Goal: Task Accomplishment & Management: Manage account settings

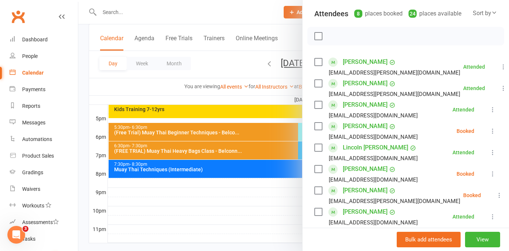
scroll to position [82, 0]
click at [495, 197] on icon at bounding box center [498, 194] width 7 height 7
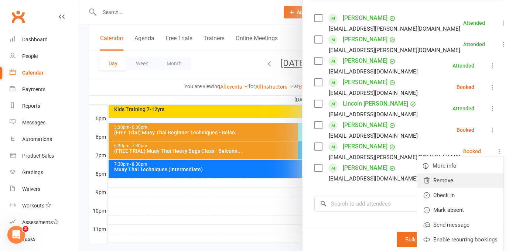
scroll to position [125, 0]
click at [466, 200] on link "Check in" at bounding box center [460, 194] width 86 height 15
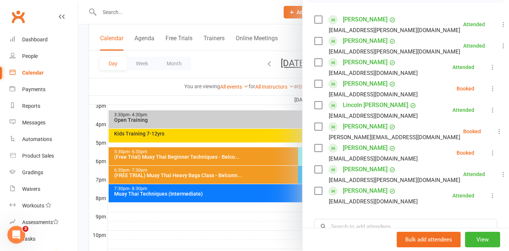
scroll to position [319, 0]
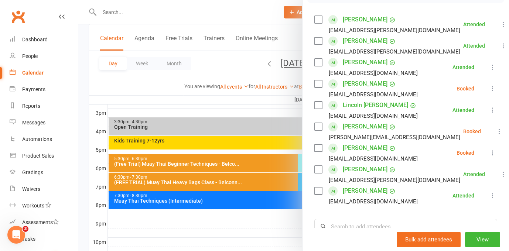
click at [491, 90] on icon at bounding box center [492, 88] width 7 height 7
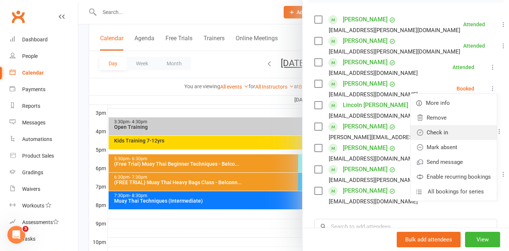
click at [481, 133] on link "Check in" at bounding box center [453, 132] width 86 height 15
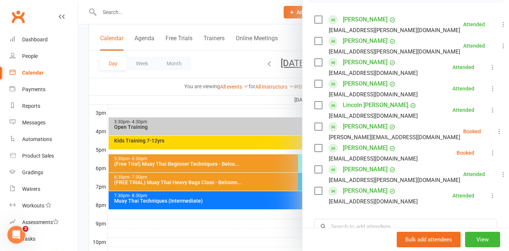
click at [495, 155] on icon at bounding box center [492, 152] width 7 height 7
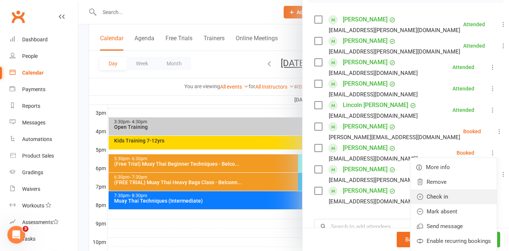
click at [461, 202] on link "Check in" at bounding box center [453, 196] width 86 height 15
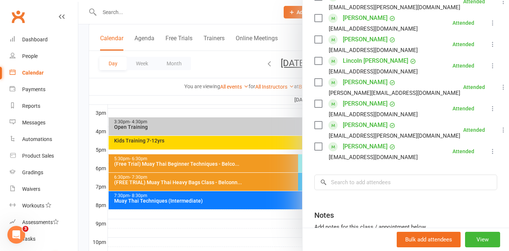
scroll to position [170, 0]
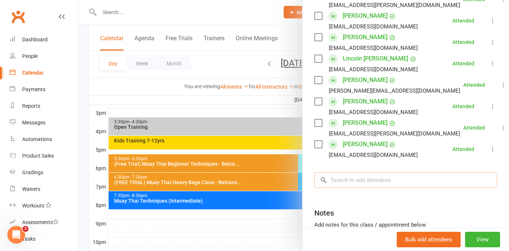
click at [402, 181] on input "search" at bounding box center [405, 180] width 183 height 16
type input "s"
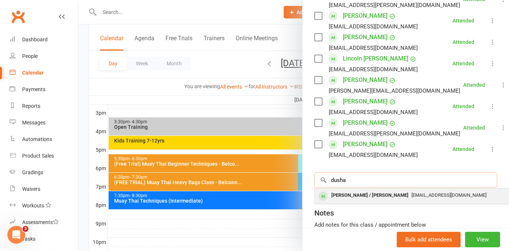
type input "dusha"
click at [393, 200] on div "[EMAIL_ADDRESS][DOMAIN_NAME]" at bounding box center [424, 195] width 215 height 11
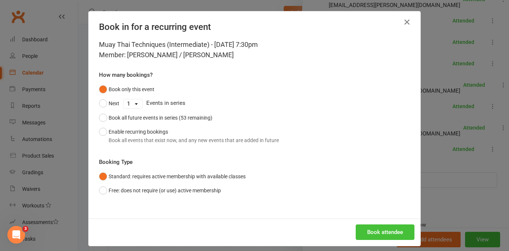
click at [375, 231] on button "Book attendee" at bounding box center [384, 232] width 59 height 16
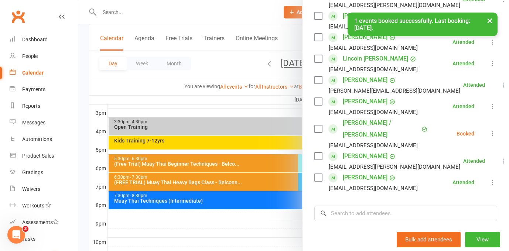
click at [491, 130] on icon at bounding box center [492, 133] width 7 height 7
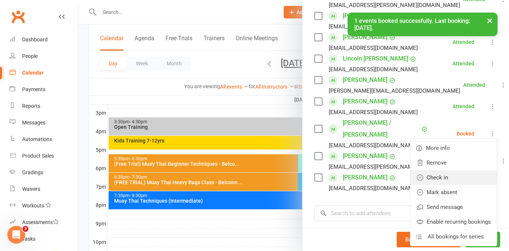
click at [457, 171] on link "Check in" at bounding box center [453, 177] width 86 height 15
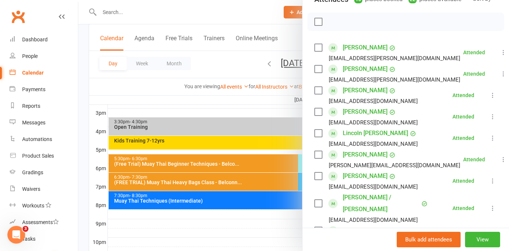
scroll to position [81, 0]
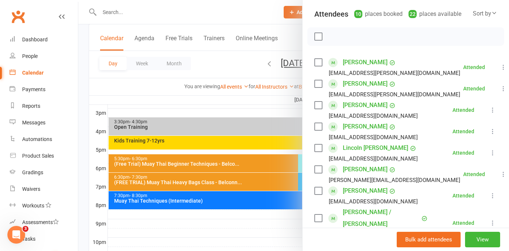
click at [241, 219] on div at bounding box center [293, 125] width 430 height 251
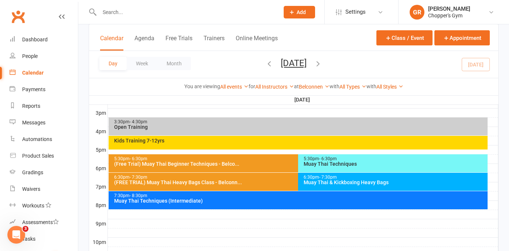
click at [254, 203] on div "7:30pm - 8:30pm Muay Thai Techniques (Intermediate)" at bounding box center [298, 200] width 379 height 18
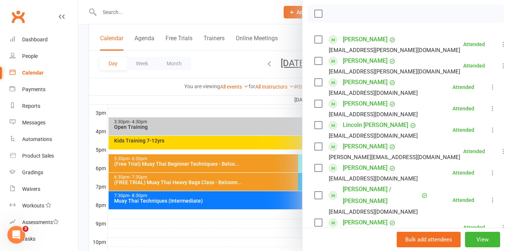
scroll to position [139, 0]
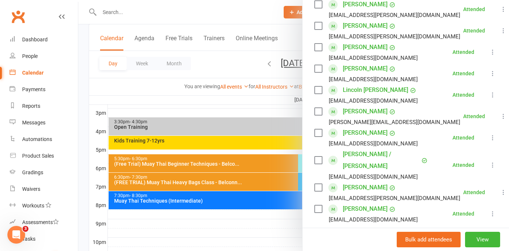
click at [493, 161] on icon at bounding box center [492, 164] width 7 height 7
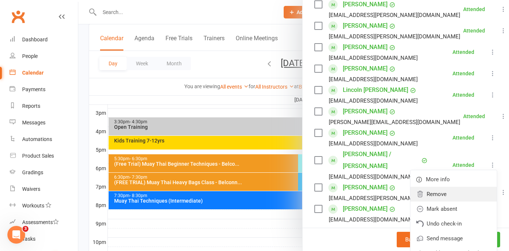
click at [475, 187] on link "Remove" at bounding box center [453, 194] width 86 height 15
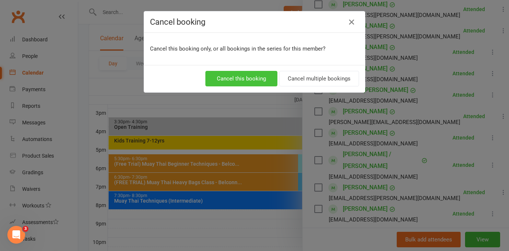
click at [261, 80] on button "Cancel this booking" at bounding box center [241, 79] width 72 height 16
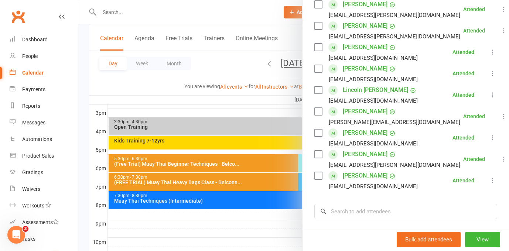
click at [492, 179] on icon at bounding box center [492, 180] width 7 height 7
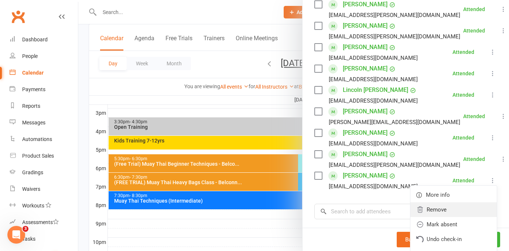
click at [476, 210] on link "Remove" at bounding box center [453, 209] width 86 height 15
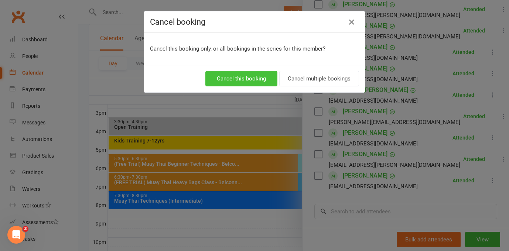
click at [260, 75] on button "Cancel this booking" at bounding box center [241, 79] width 72 height 16
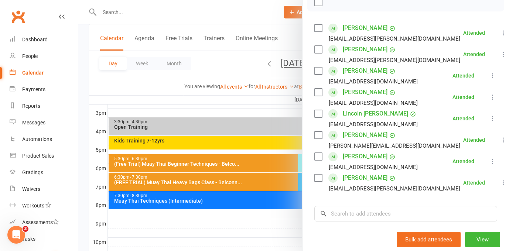
scroll to position [116, 0]
click at [269, 110] on div at bounding box center [293, 125] width 430 height 251
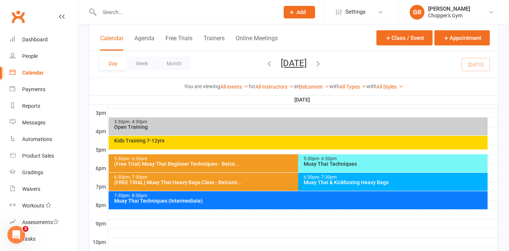
click at [224, 202] on div "Muay Thai Techniques (Intermediate)" at bounding box center [300, 200] width 372 height 5
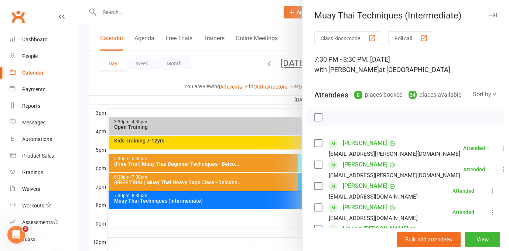
click at [204, 199] on div at bounding box center [293, 125] width 430 height 251
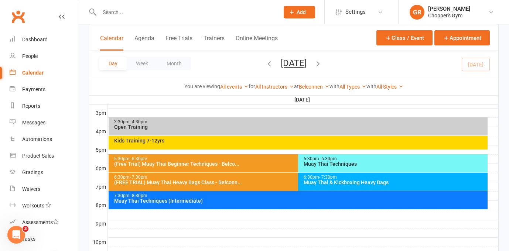
click at [215, 180] on div "(FREE TRIAL) Muay Thai Heavy Bags Class - Belconn..." at bounding box center [296, 182] width 365 height 5
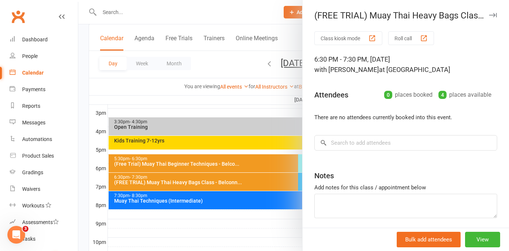
click at [215, 180] on div at bounding box center [293, 125] width 430 height 251
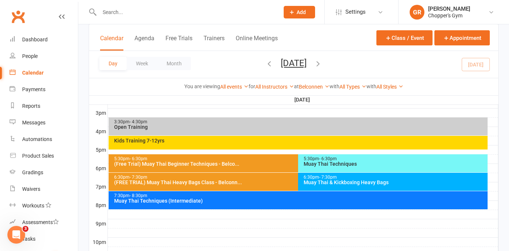
click at [240, 163] on div "(Free Trial) Muay Thai Beginner Techniques - Belco..." at bounding box center [296, 163] width 365 height 5
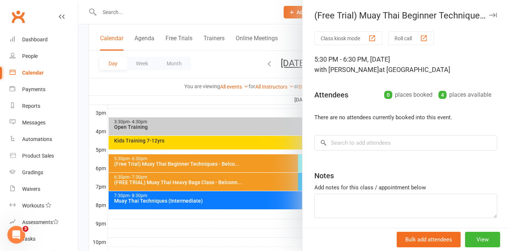
click at [240, 163] on div at bounding box center [293, 125] width 430 height 251
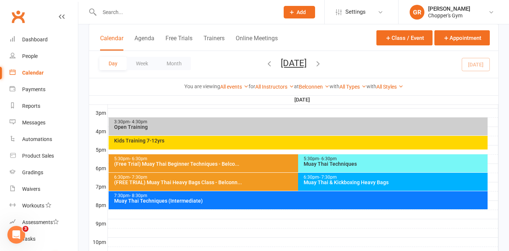
click at [328, 162] on div "Muay Thai Techniques" at bounding box center [394, 163] width 183 height 5
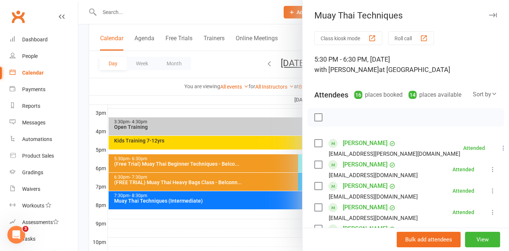
click at [264, 167] on div at bounding box center [293, 125] width 430 height 251
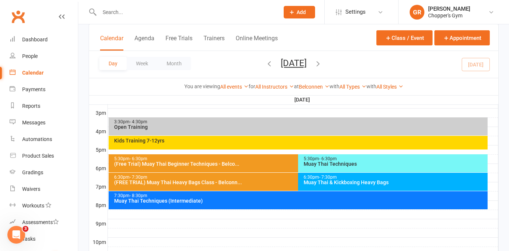
click at [319, 176] on span "- 7:30pm" at bounding box center [328, 177] width 18 height 5
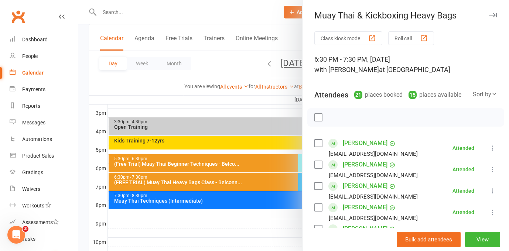
click at [246, 219] on div at bounding box center [293, 125] width 430 height 251
